Goal: Task Accomplishment & Management: Manage account settings

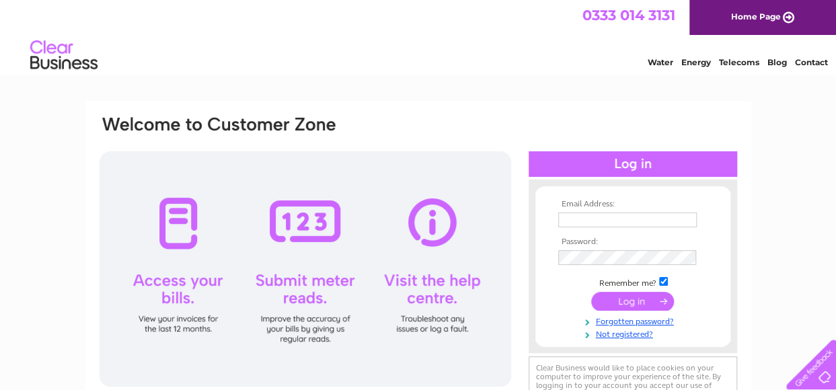
type input "zorox@hotmail.co.uk"
click at [628, 303] on input "submit" at bounding box center [632, 301] width 83 height 19
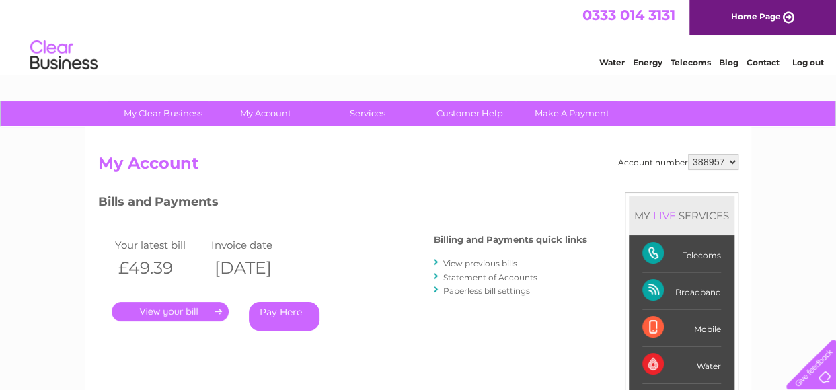
click at [284, 319] on link "Pay Here" at bounding box center [284, 316] width 71 height 29
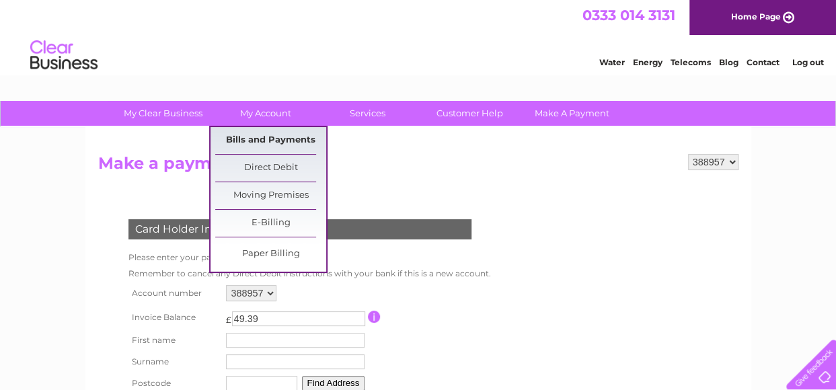
click at [276, 140] on link "Bills and Payments" at bounding box center [270, 140] width 111 height 27
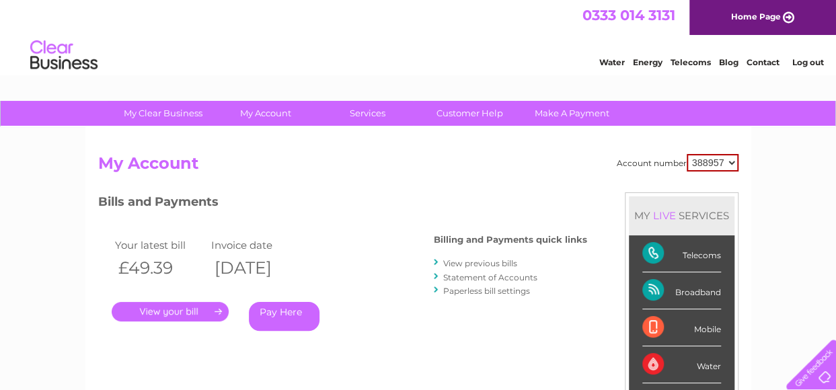
click at [174, 310] on link "." at bounding box center [170, 311] width 117 height 19
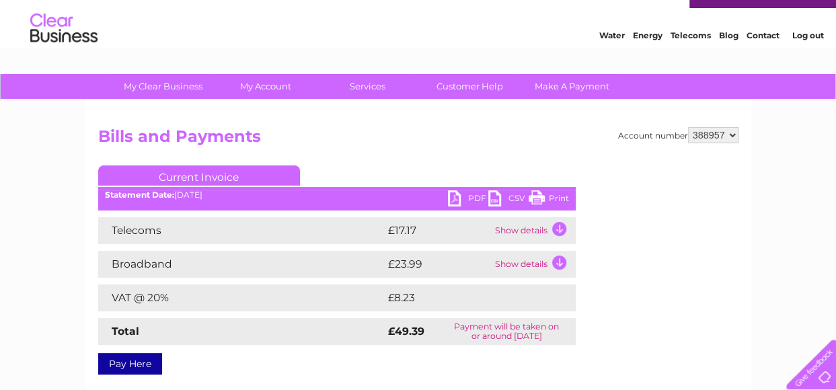
scroll to position [54, 0]
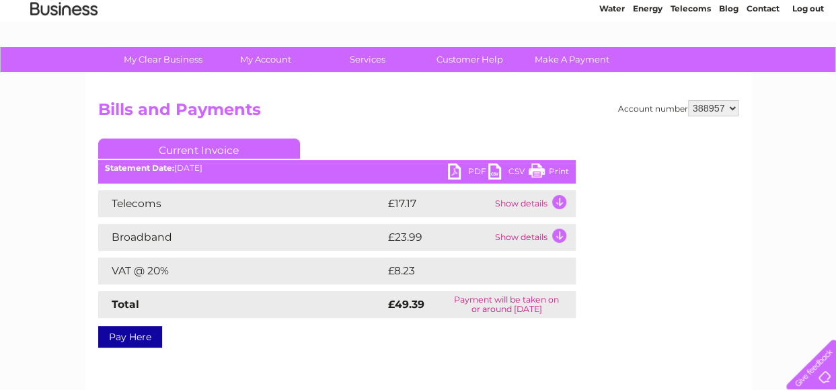
click at [469, 167] on link "PDF" at bounding box center [468, 172] width 40 height 19
